Goal: Task Accomplishment & Management: Manage account settings

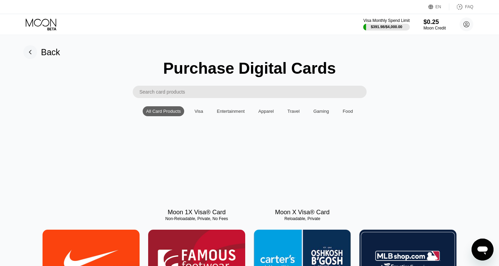
click at [37, 22] on icon at bounding box center [42, 25] width 32 height 12
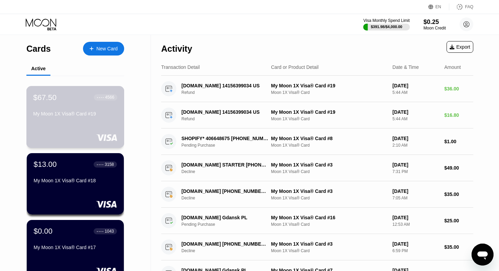
click at [81, 130] on div "$67.50 ● ● ● ● 4566 My Moon 1X Visa® Card #19" at bounding box center [75, 117] width 98 height 62
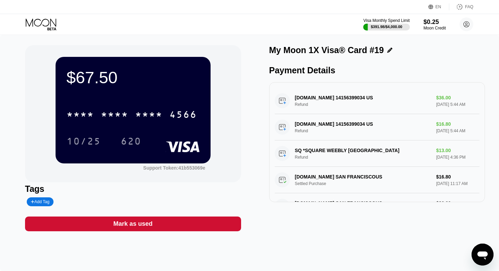
click at [36, 23] on icon at bounding box center [42, 25] width 32 height 12
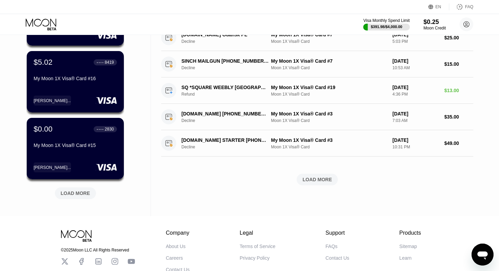
scroll to position [238, 0]
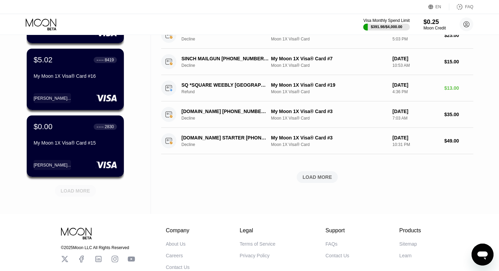
click at [80, 197] on div "LOAD MORE" at bounding box center [75, 191] width 41 height 12
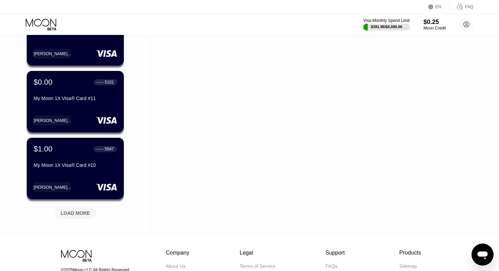
scroll to position [551, 0]
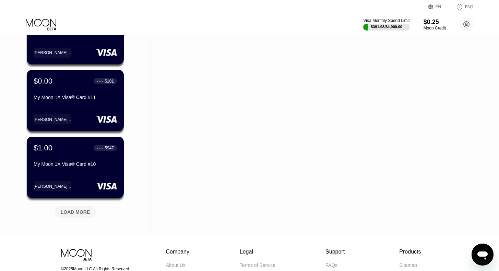
click at [81, 215] on div "LOAD MORE" at bounding box center [75, 212] width 29 height 6
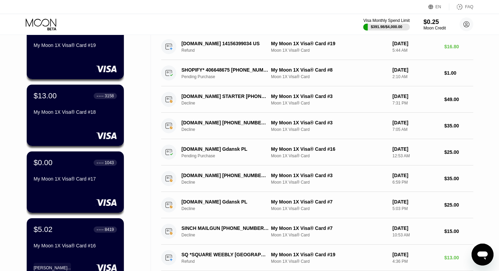
scroll to position [0, 0]
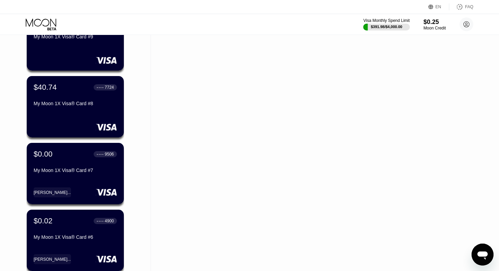
scroll to position [761, 0]
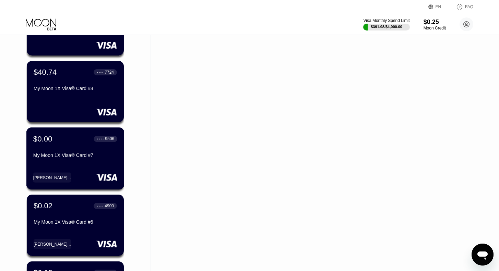
click at [73, 149] on div "$0.00 ● ● ● ● 9506 My Moon 1X Visa® Card #7" at bounding box center [75, 147] width 84 height 26
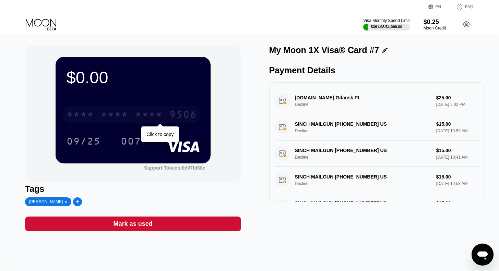
click at [160, 118] on div "* * * *" at bounding box center [148, 115] width 27 height 11
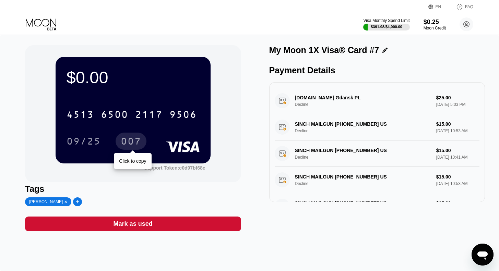
click at [136, 143] on div "007" at bounding box center [131, 142] width 21 height 11
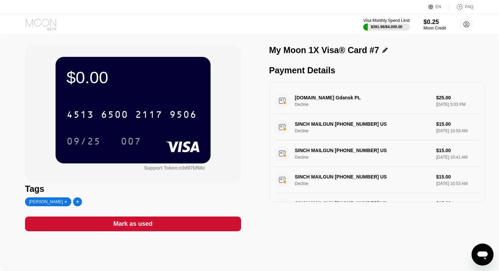
click at [46, 25] on icon at bounding box center [42, 25] width 32 height 12
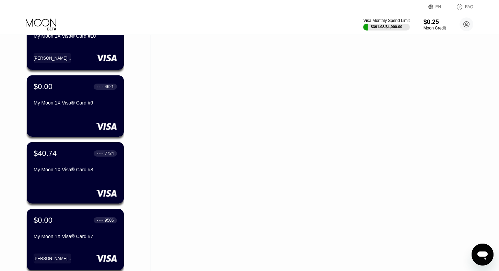
scroll to position [680, 0]
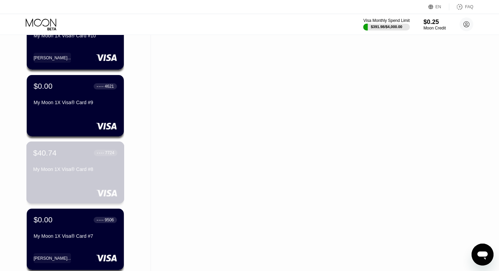
click at [64, 154] on div "$40.74 ● ● ● ● 7724" at bounding box center [75, 152] width 84 height 9
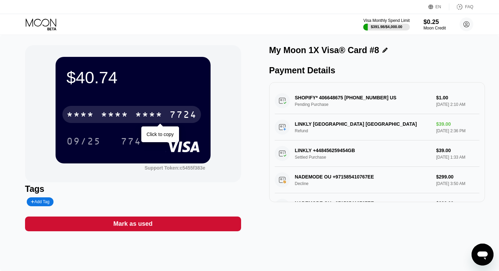
click at [132, 115] on div "* * * * * * * * * * * * 7724" at bounding box center [131, 114] width 139 height 17
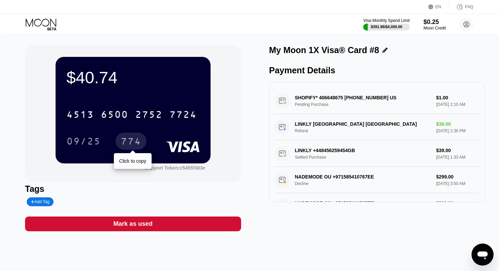
click at [133, 143] on div "774" at bounding box center [131, 142] width 21 height 11
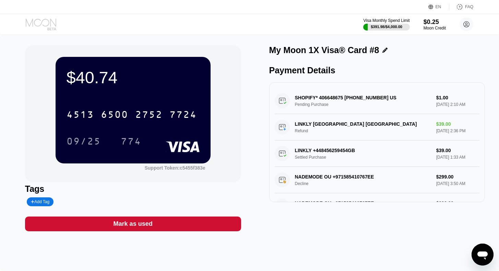
click at [44, 26] on icon at bounding box center [41, 23] width 31 height 8
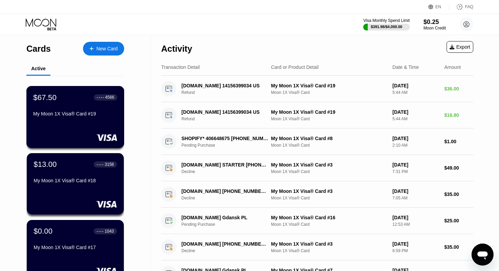
click at [70, 112] on div "$67.50 ● ● ● ● 4566 My Moon 1X Visa® Card #19" at bounding box center [75, 106] width 84 height 26
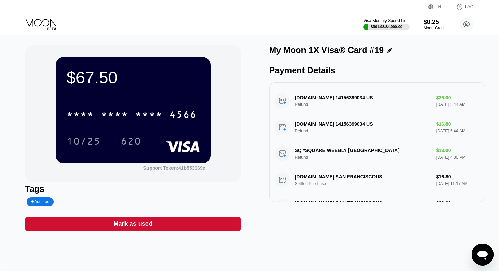
click at [46, 22] on icon at bounding box center [42, 25] width 32 height 12
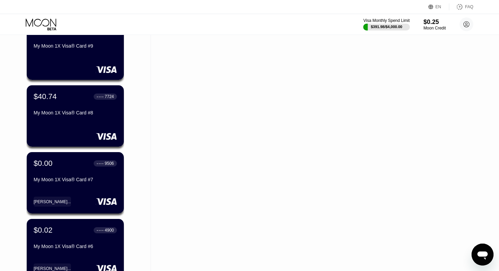
scroll to position [738, 0]
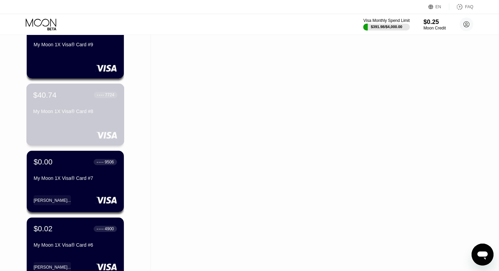
click at [62, 114] on div "My Moon 1X Visa® Card #8" at bounding box center [75, 111] width 84 height 5
